Goal: Task Accomplishment & Management: Complete application form

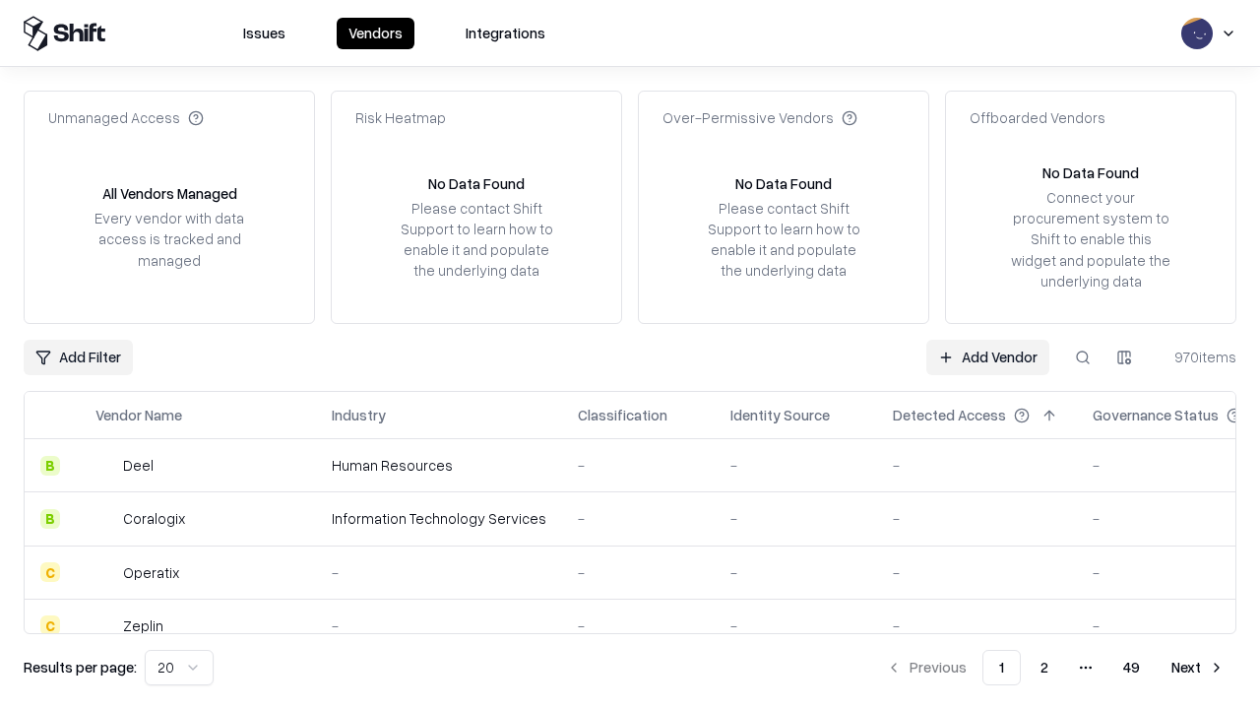
click at [988, 356] on link "Add Vendor" at bounding box center [988, 357] width 123 height 35
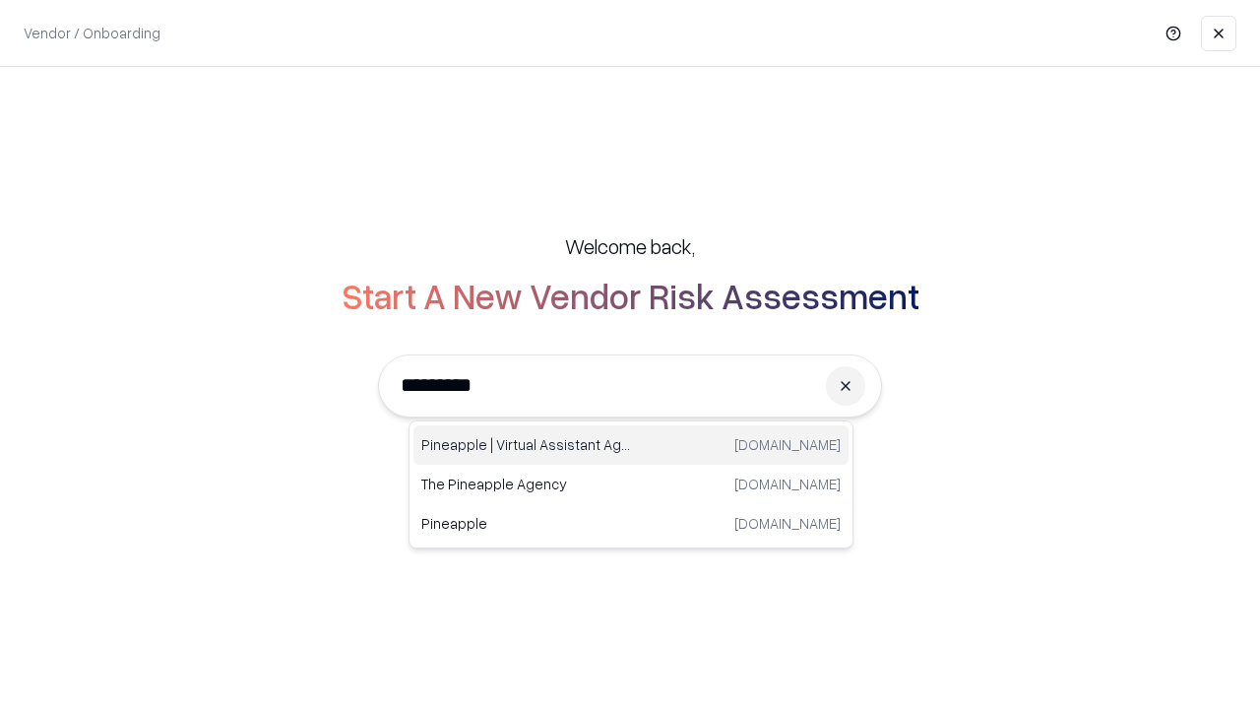
click at [631, 445] on div "Pineapple | Virtual Assistant Agency [DOMAIN_NAME]" at bounding box center [631, 444] width 435 height 39
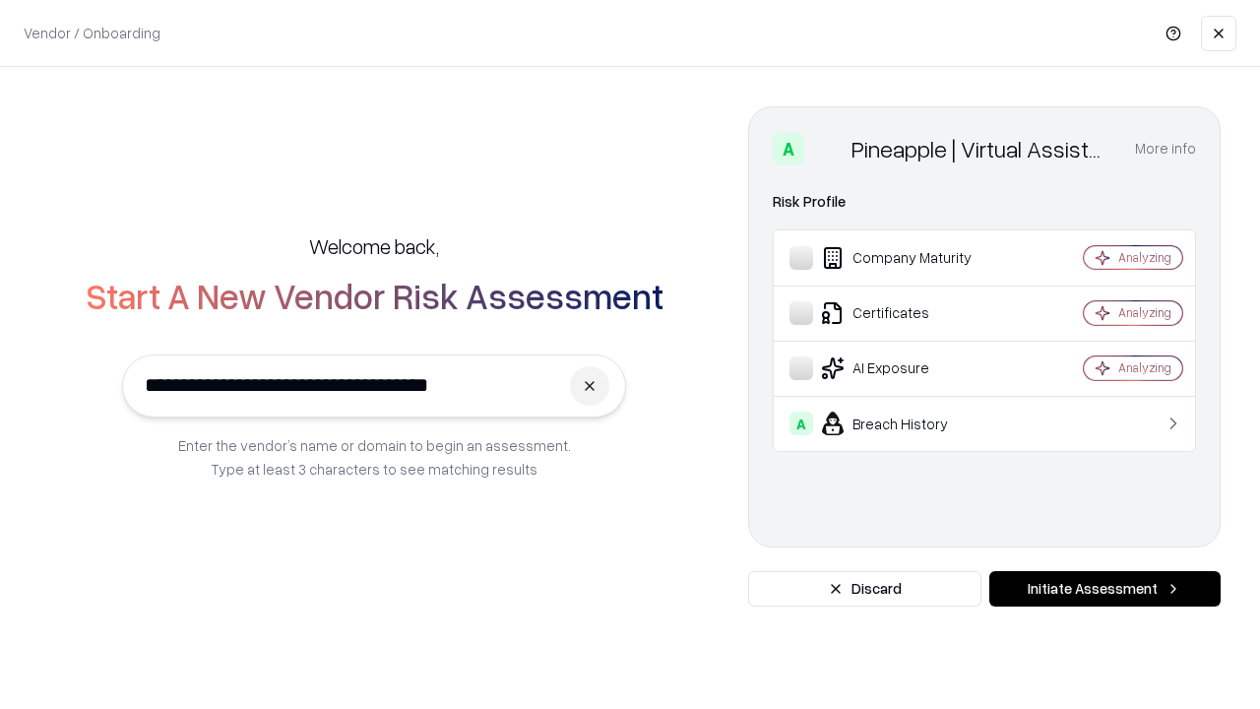
type input "**********"
click at [1105, 589] on button "Initiate Assessment" at bounding box center [1105, 588] width 231 height 35
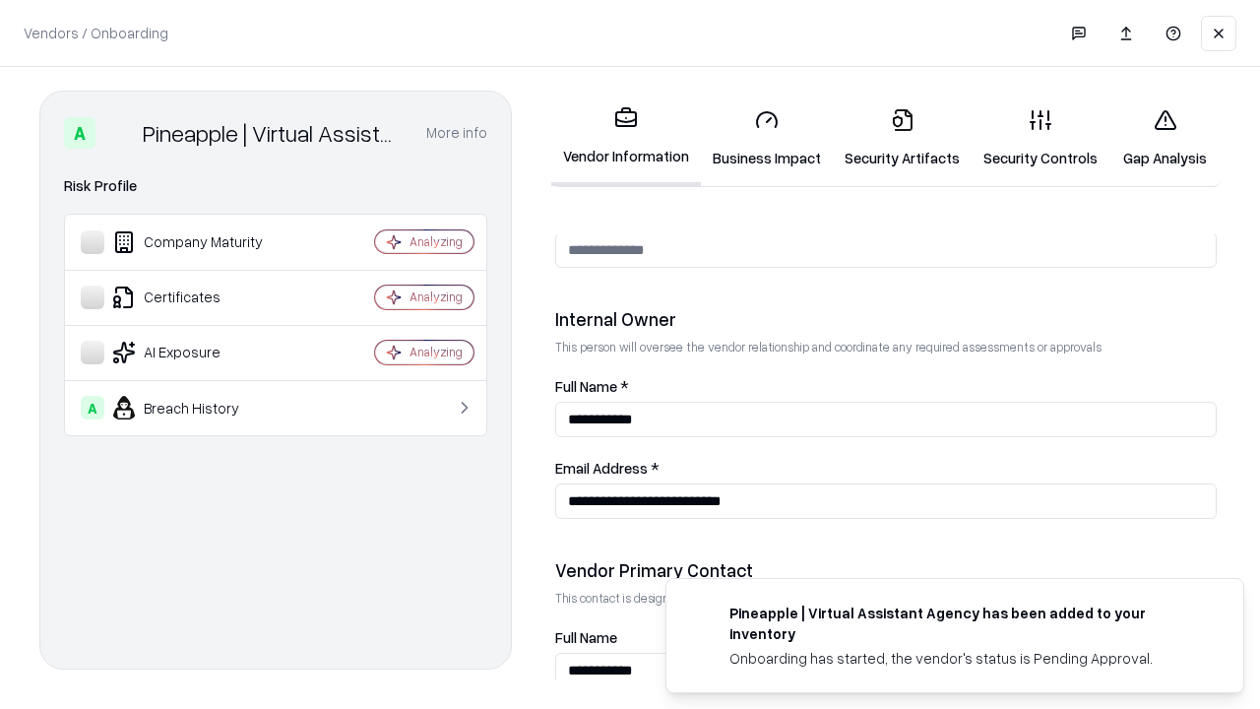
scroll to position [1020, 0]
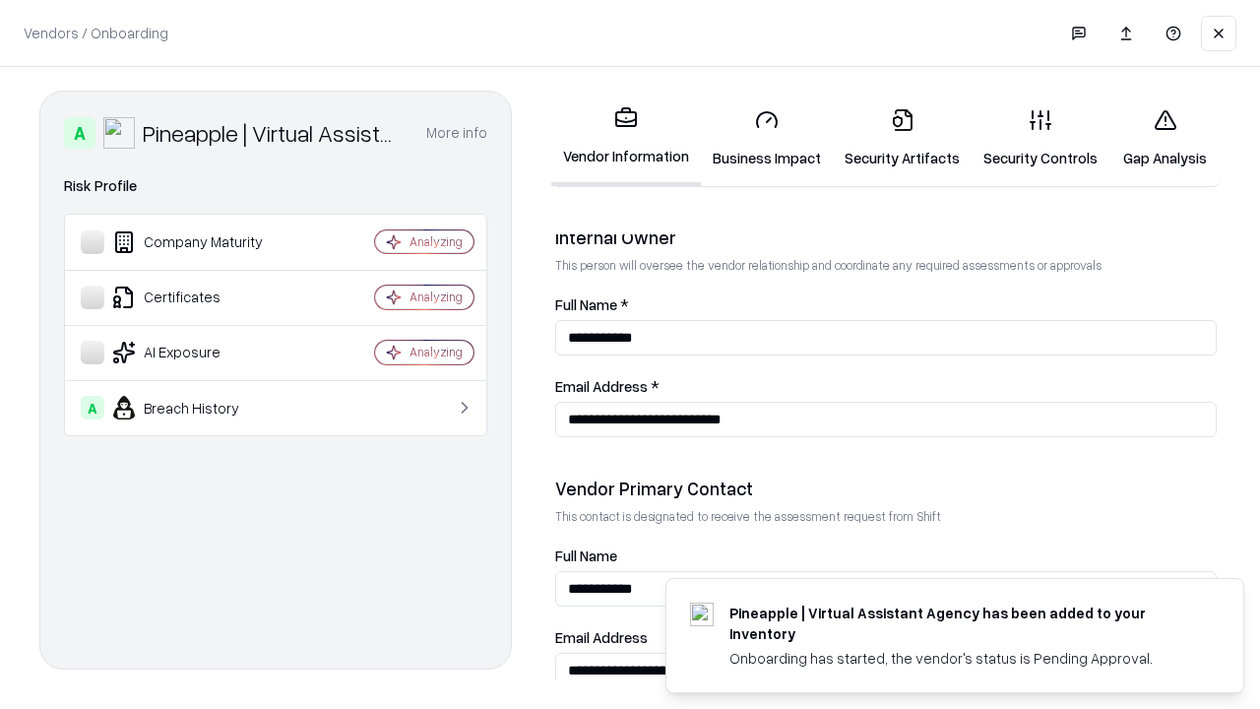
click at [767, 138] on link "Business Impact" at bounding box center [767, 139] width 132 height 92
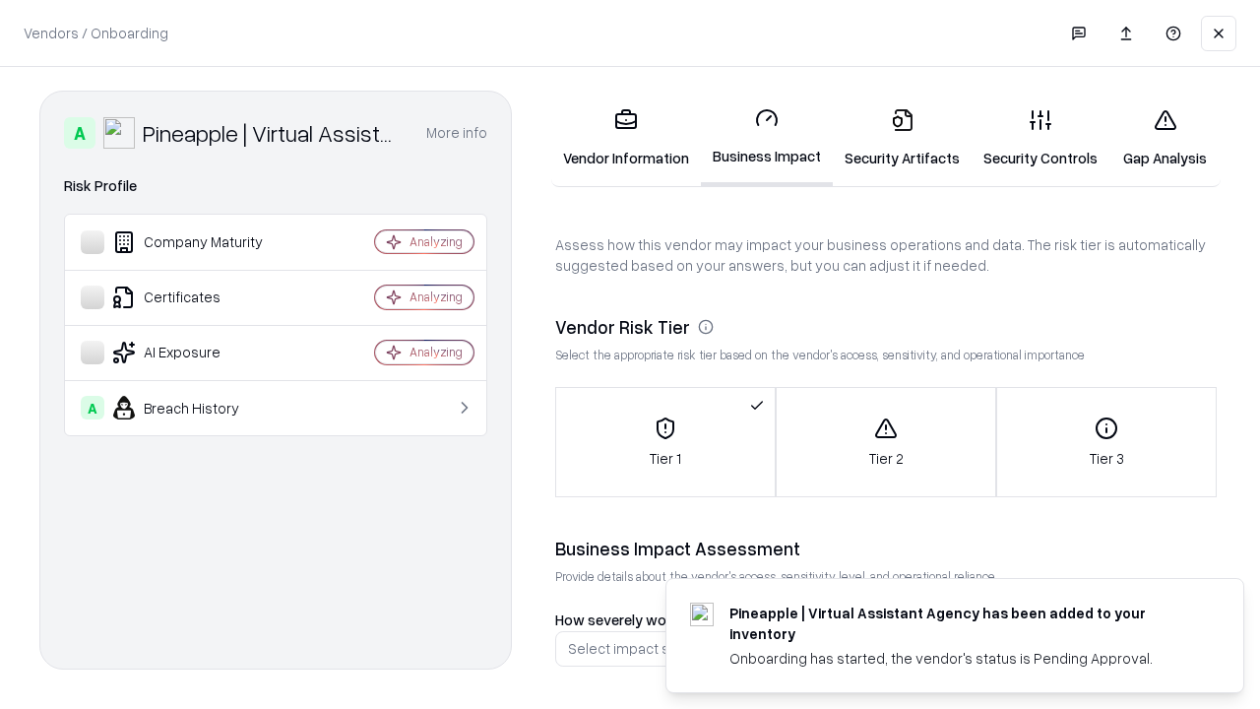
click at [902, 138] on link "Security Artifacts" at bounding box center [902, 139] width 139 height 92
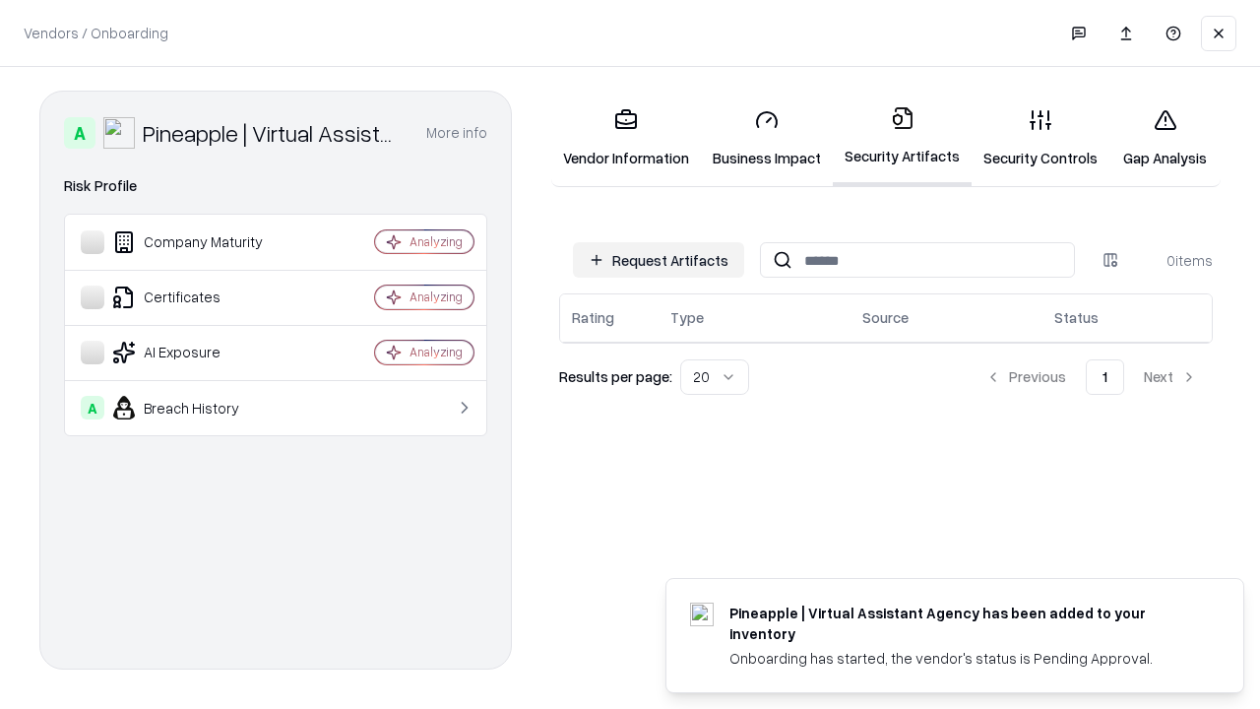
click at [659, 260] on button "Request Artifacts" at bounding box center [658, 259] width 171 height 35
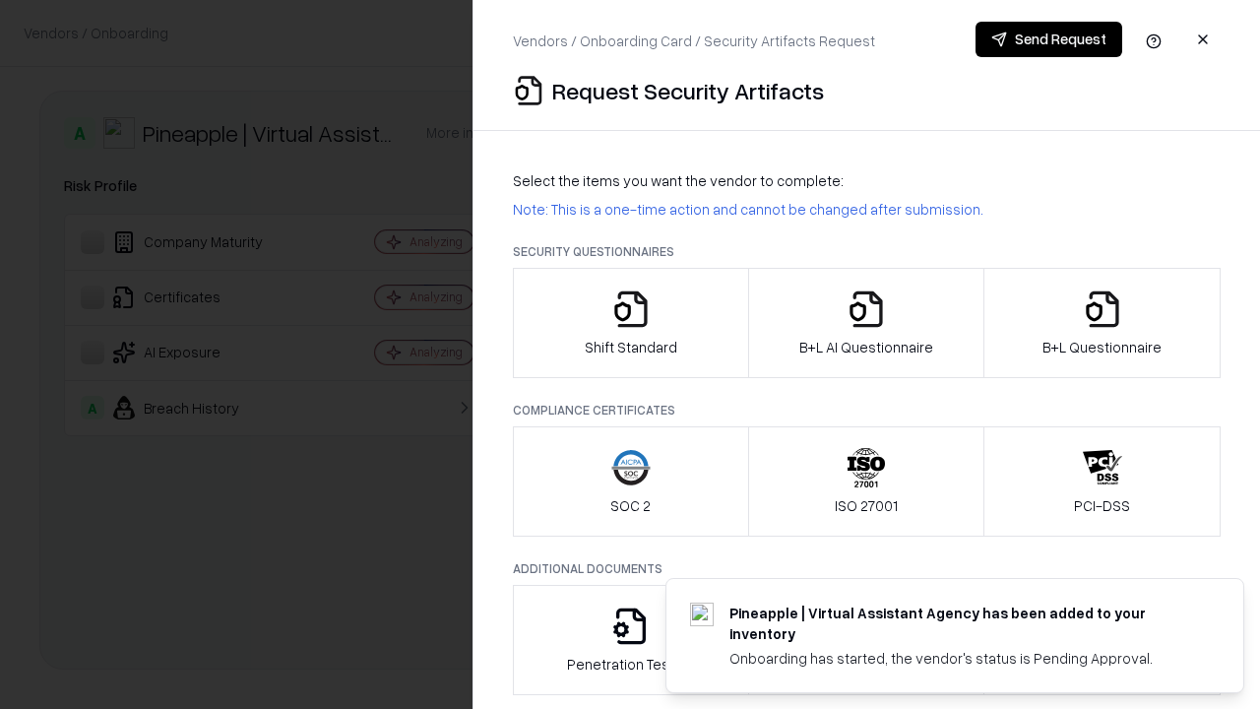
click at [630, 323] on icon "button" at bounding box center [630, 308] width 39 height 39
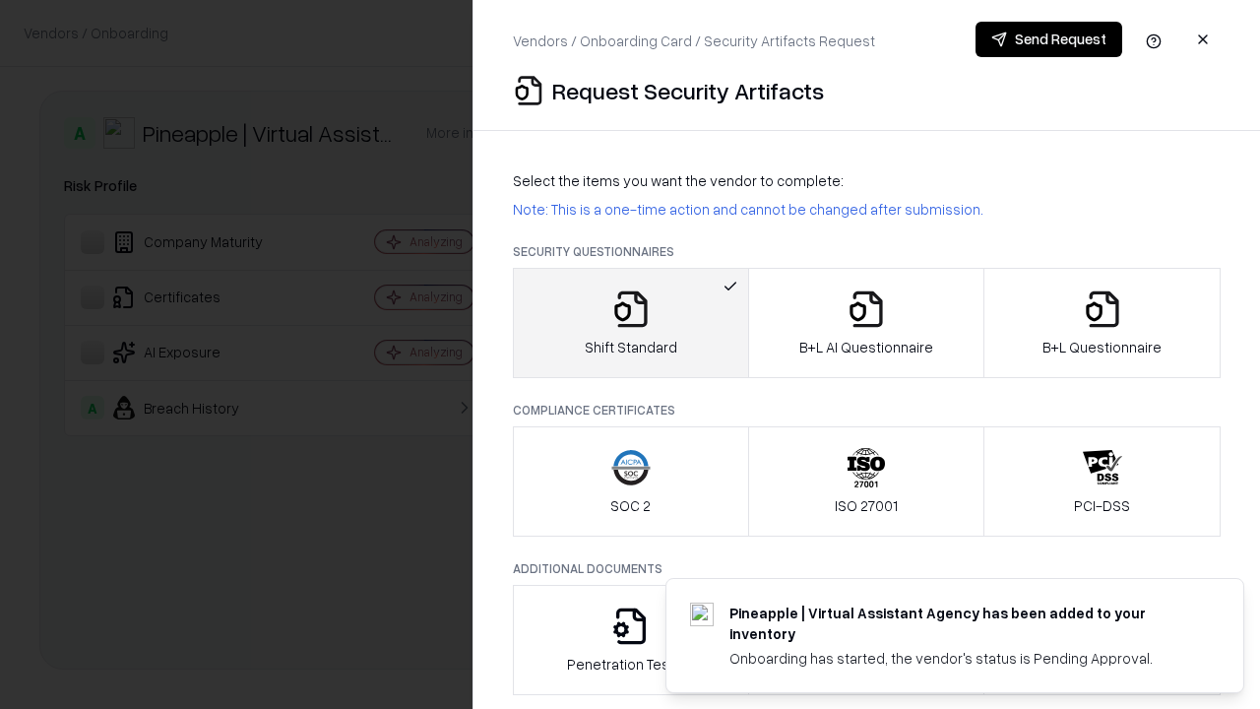
click at [1049, 39] on button "Send Request" at bounding box center [1049, 39] width 147 height 35
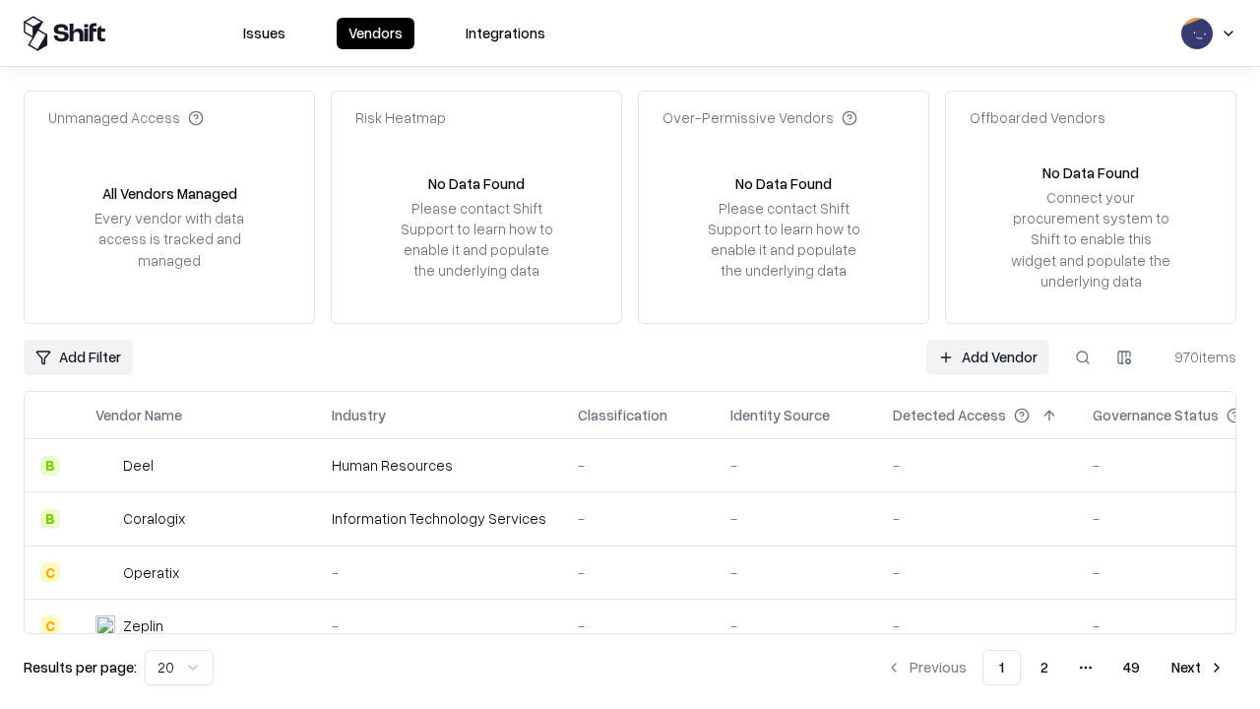
click at [1083, 356] on button at bounding box center [1082, 357] width 35 height 35
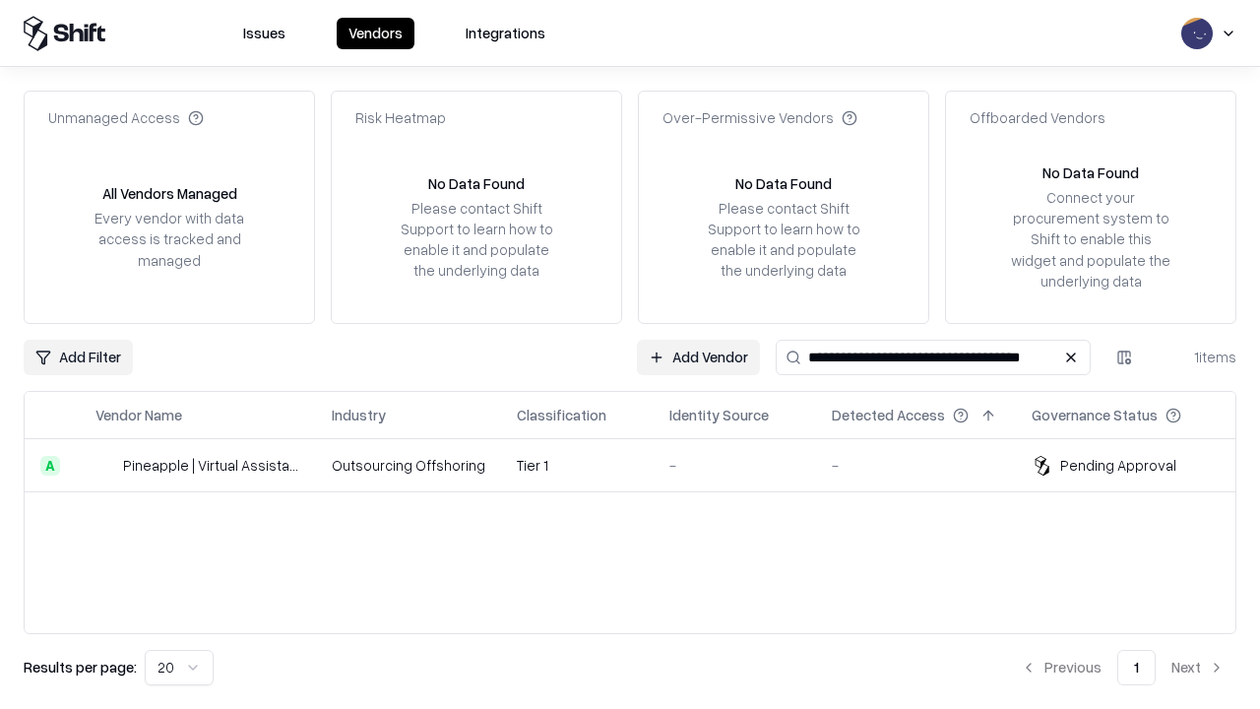
type input "**********"
click at [642, 465] on td "Tier 1" at bounding box center [577, 465] width 153 height 53
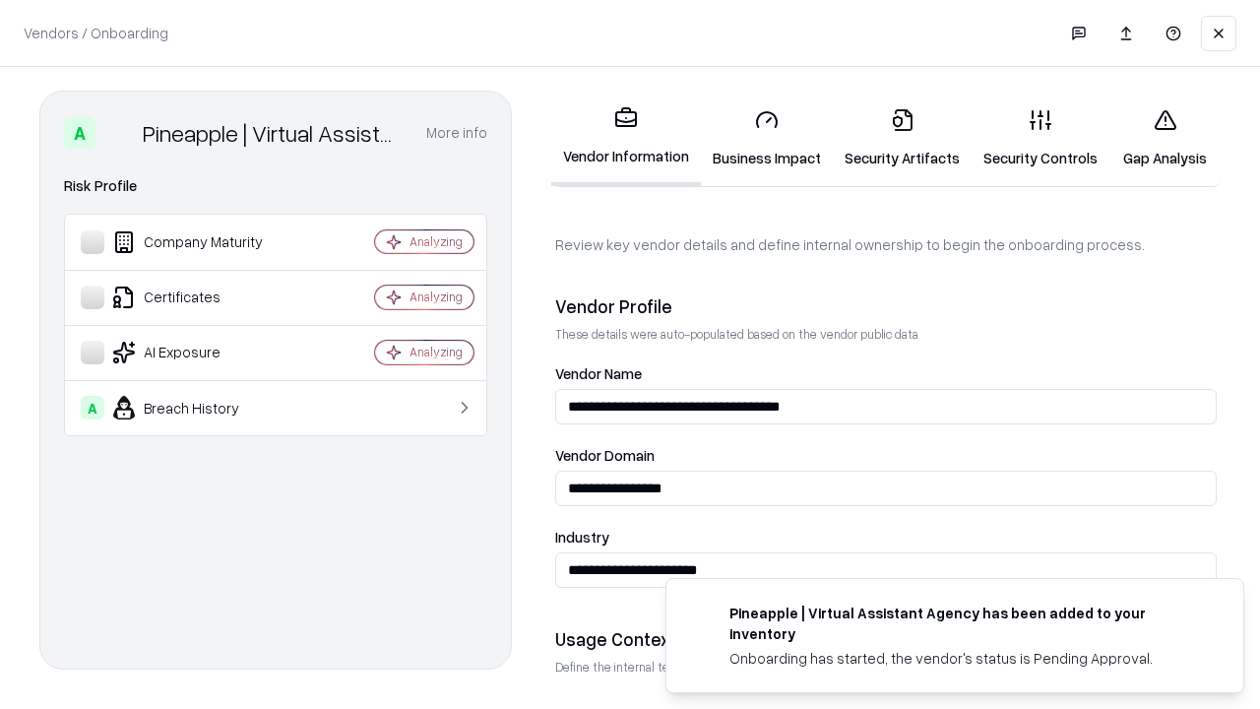
click at [902, 138] on link "Security Artifacts" at bounding box center [902, 139] width 139 height 92
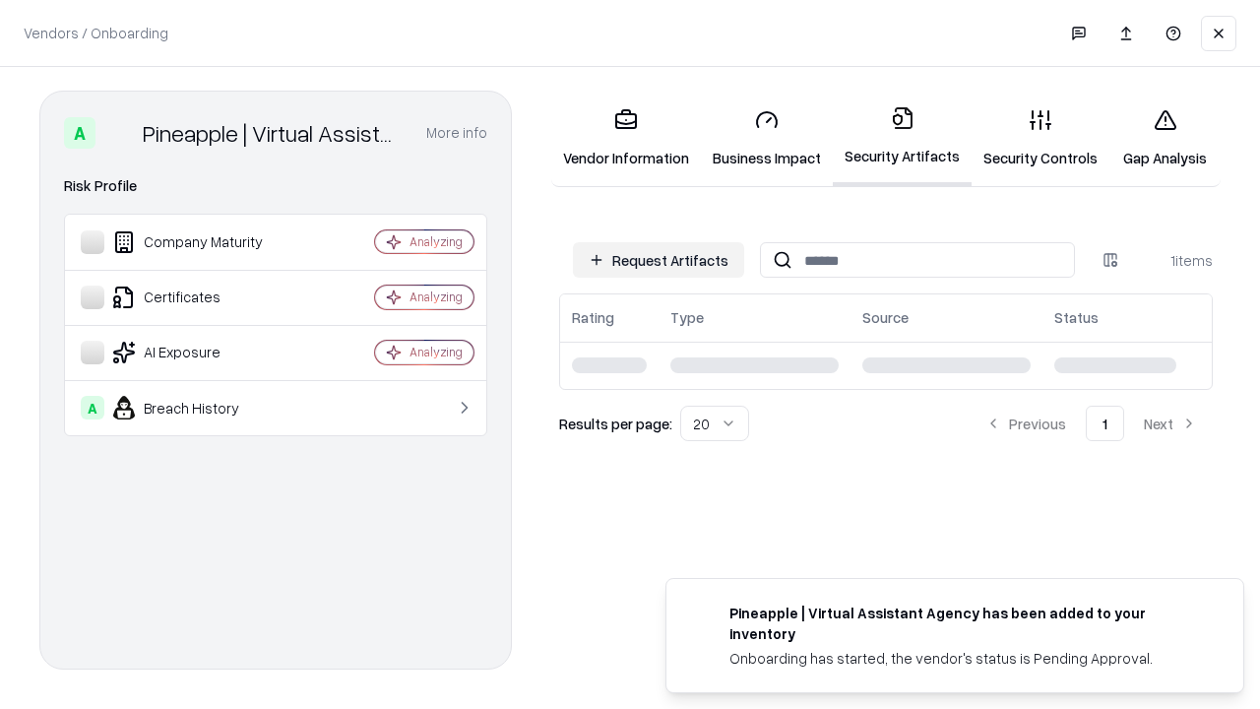
click at [1041, 138] on link "Security Controls" at bounding box center [1041, 139] width 138 height 92
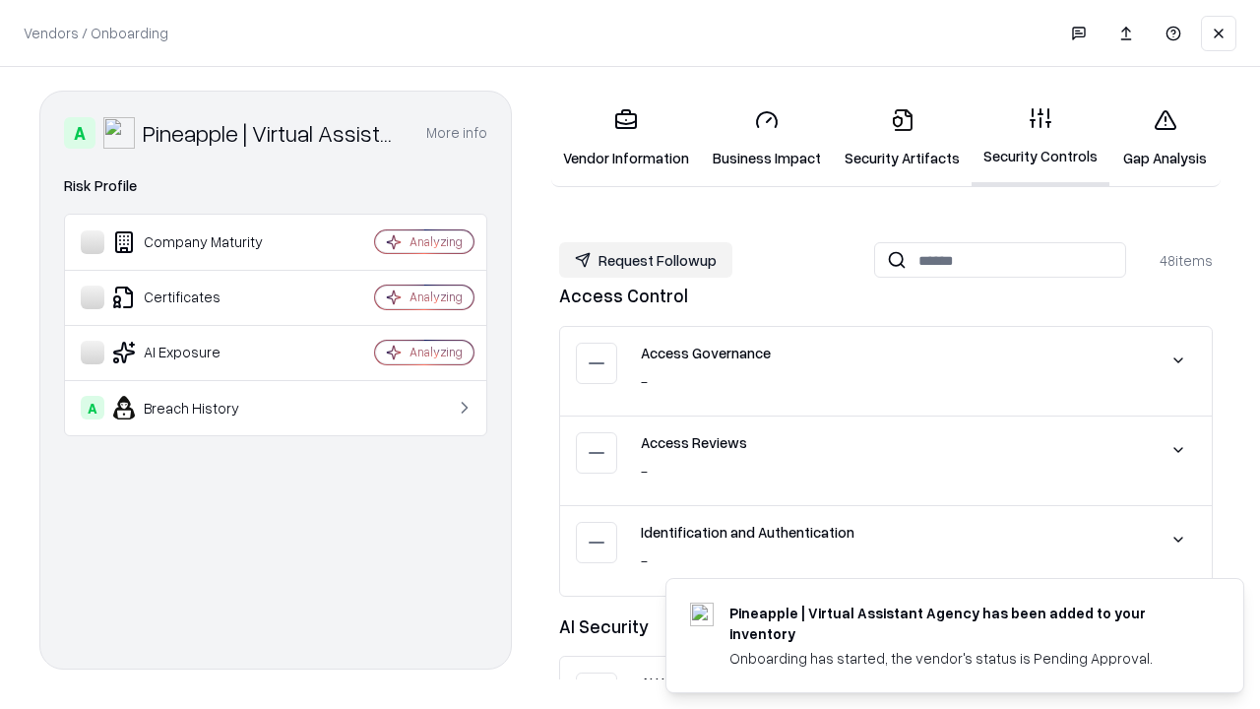
click at [646, 260] on button "Request Followup" at bounding box center [645, 259] width 173 height 35
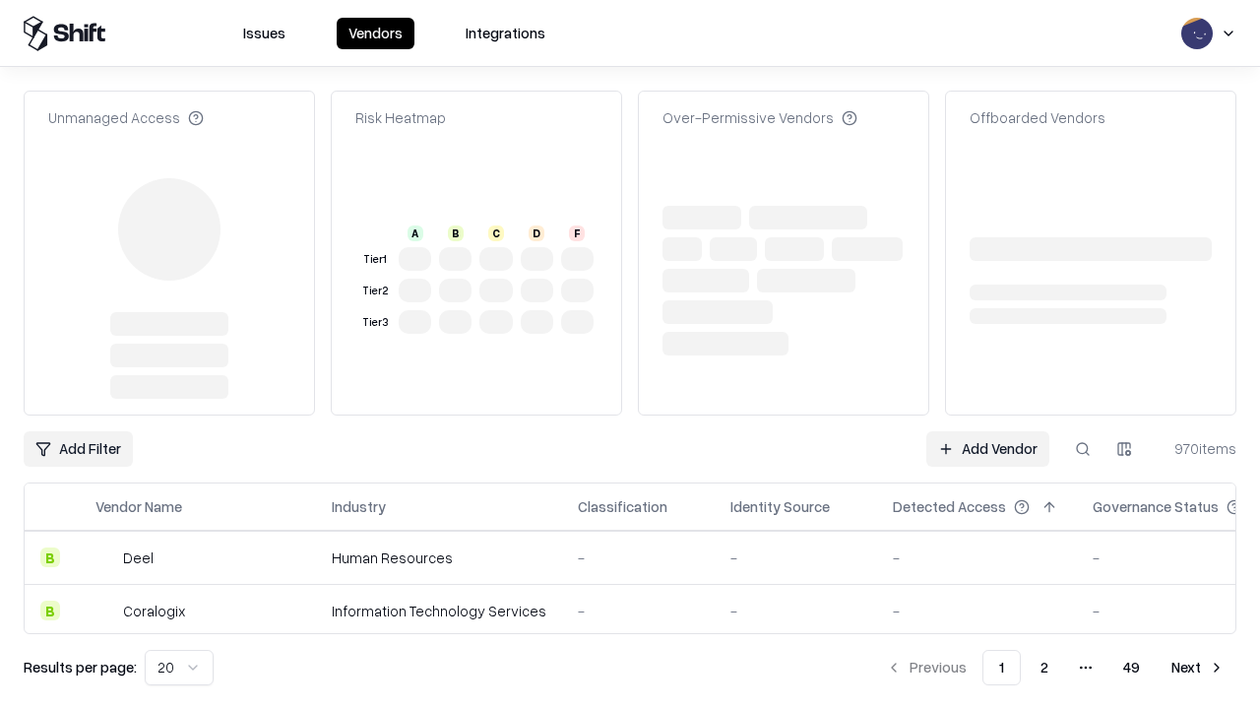
click at [988, 449] on link "Add Vendor" at bounding box center [988, 448] width 123 height 35
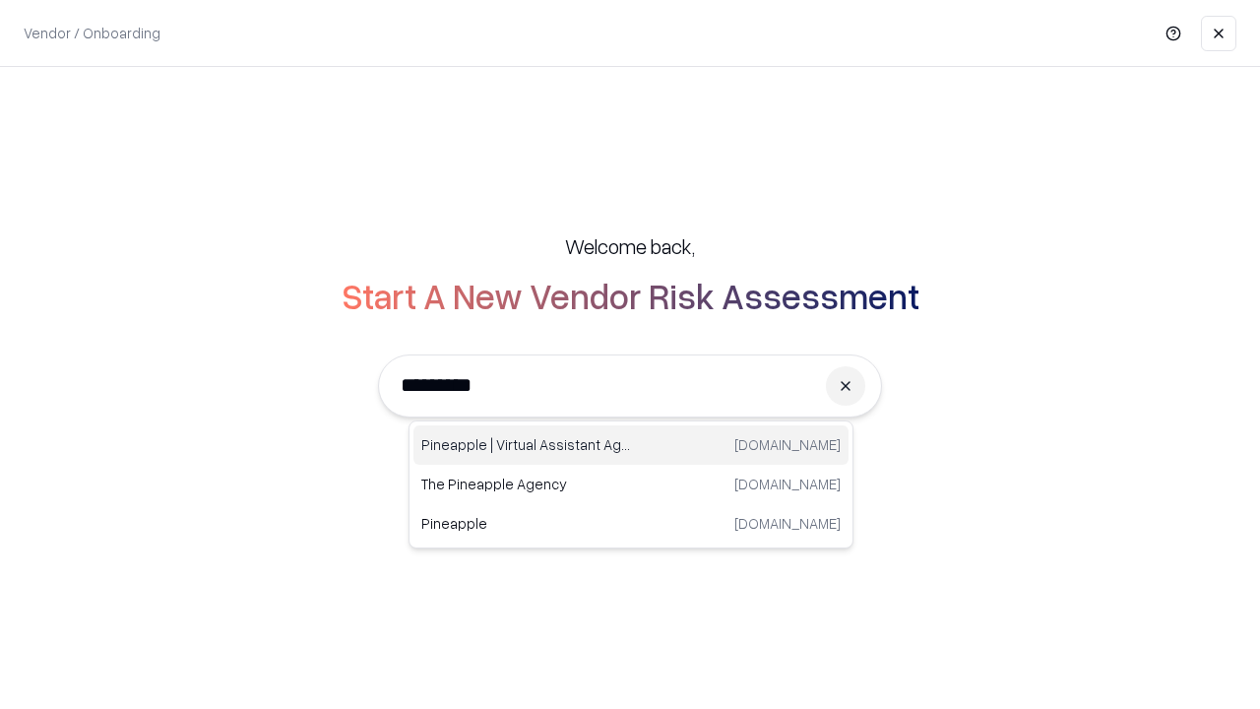
click at [631, 445] on div "Pineapple | Virtual Assistant Agency [DOMAIN_NAME]" at bounding box center [631, 444] width 435 height 39
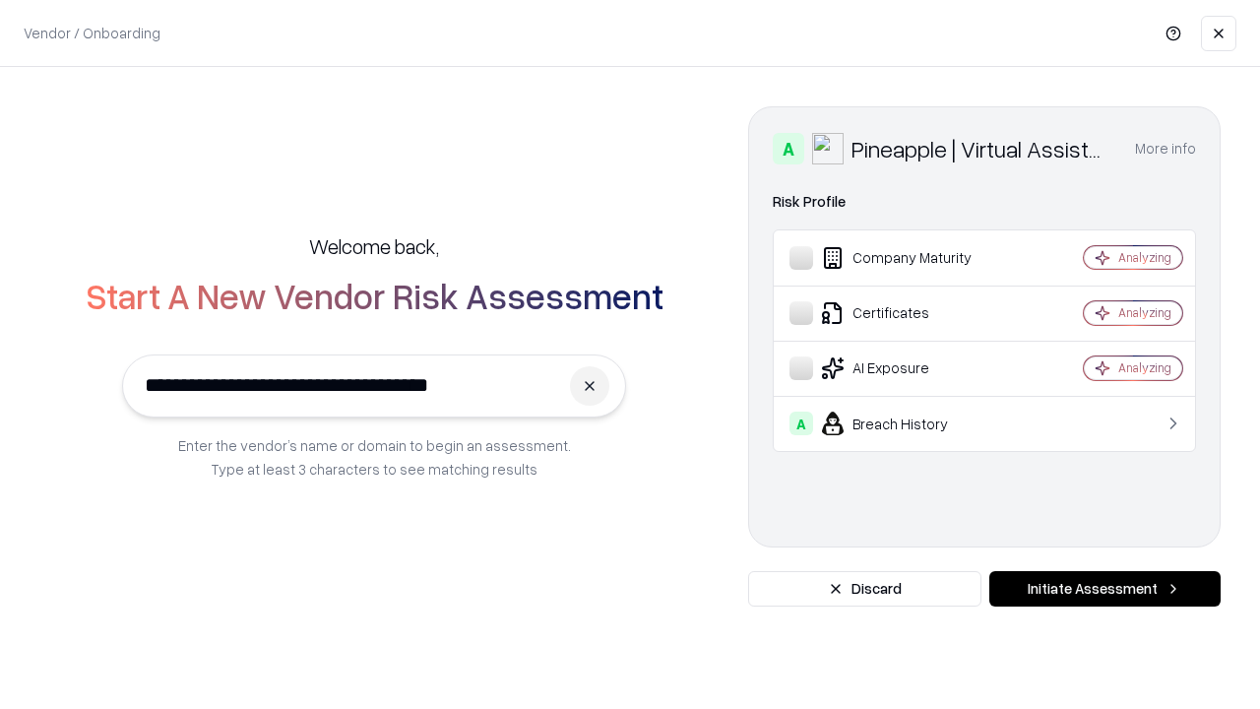
type input "**********"
click at [1105, 589] on button "Initiate Assessment" at bounding box center [1105, 588] width 231 height 35
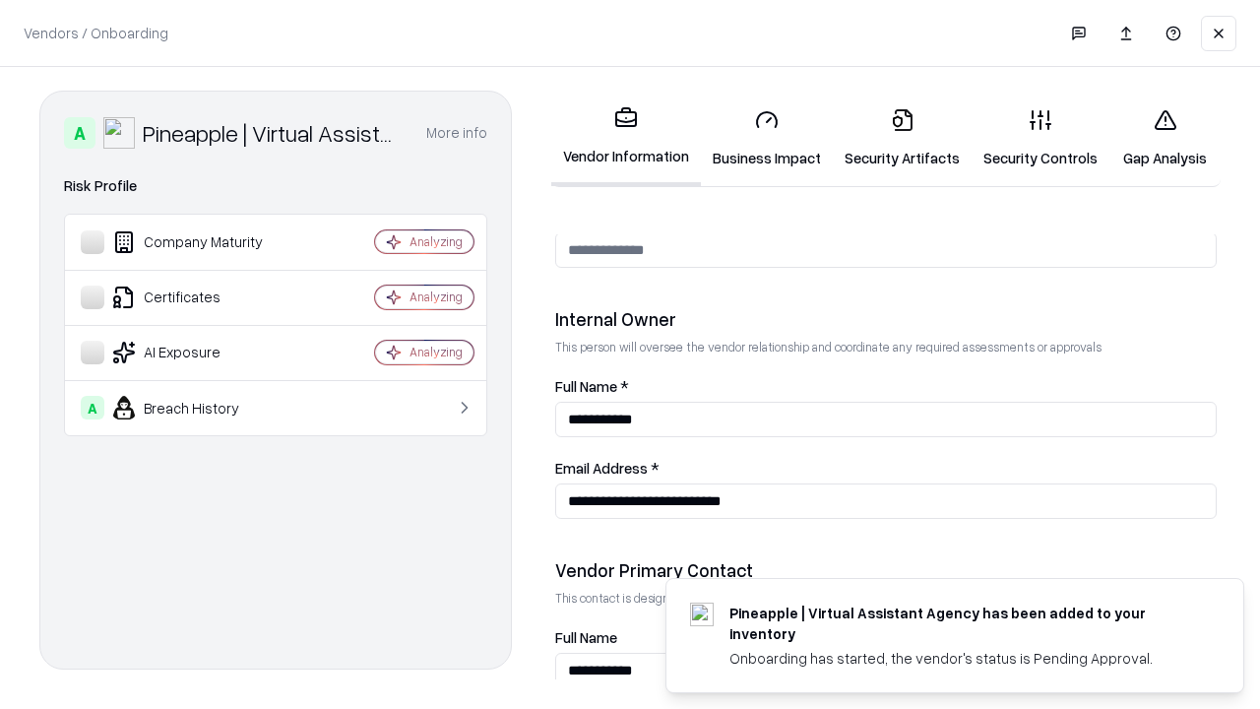
scroll to position [1020, 0]
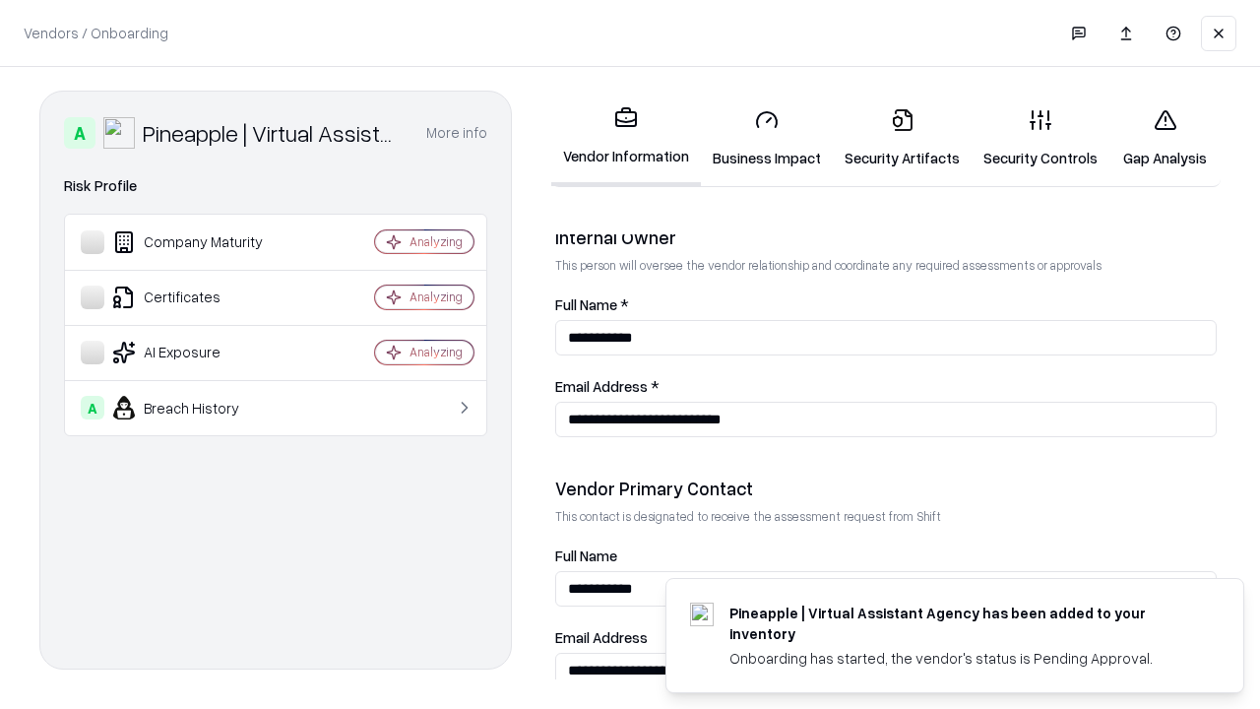
click at [1165, 138] on link "Gap Analysis" at bounding box center [1165, 139] width 111 height 92
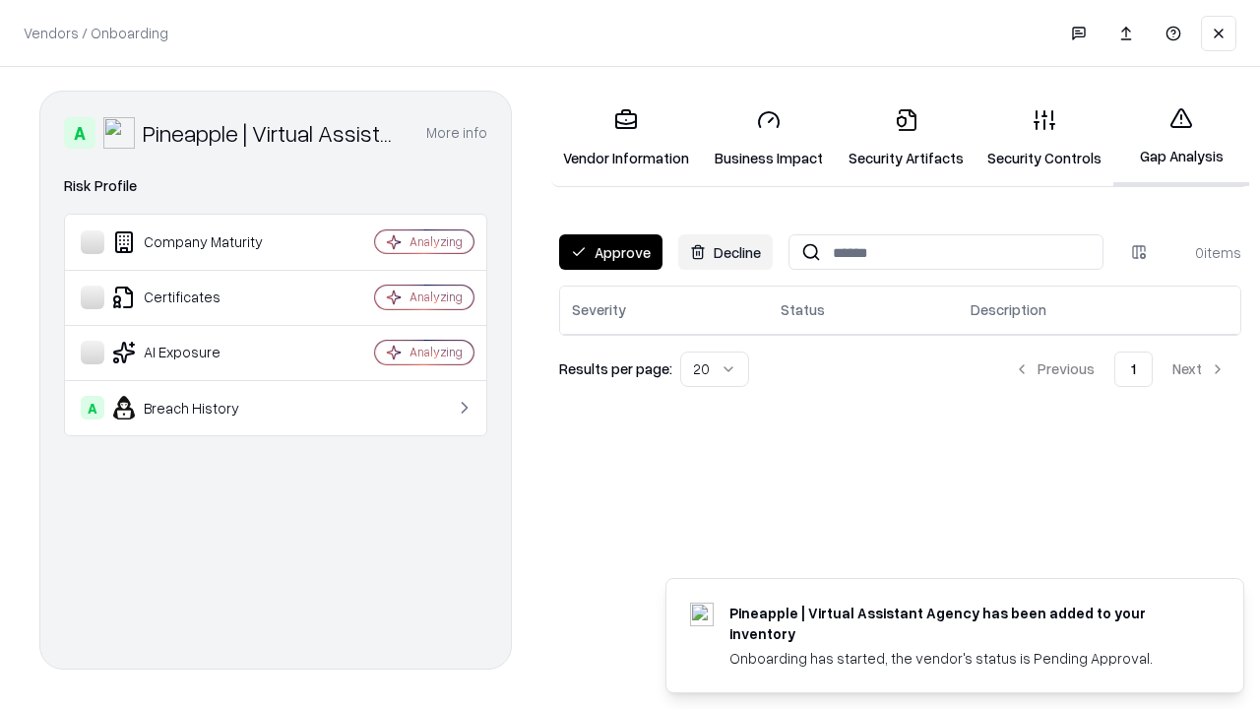
click at [610, 252] on button "Approve" at bounding box center [610, 251] width 103 height 35
